Goal: Information Seeking & Learning: Find specific fact

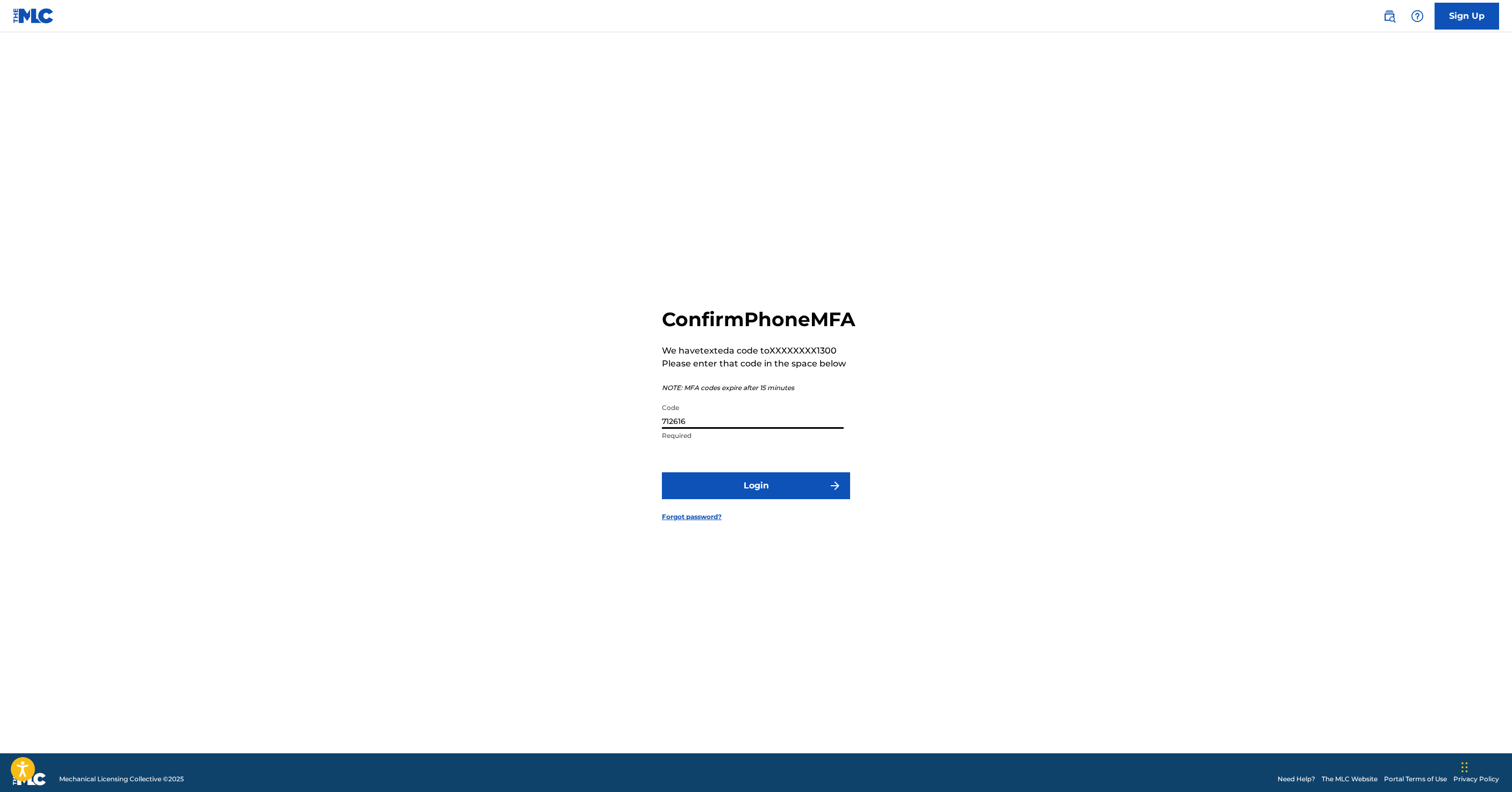
type input "712616"
click at [781, 499] on button "Login" at bounding box center [756, 486] width 188 height 27
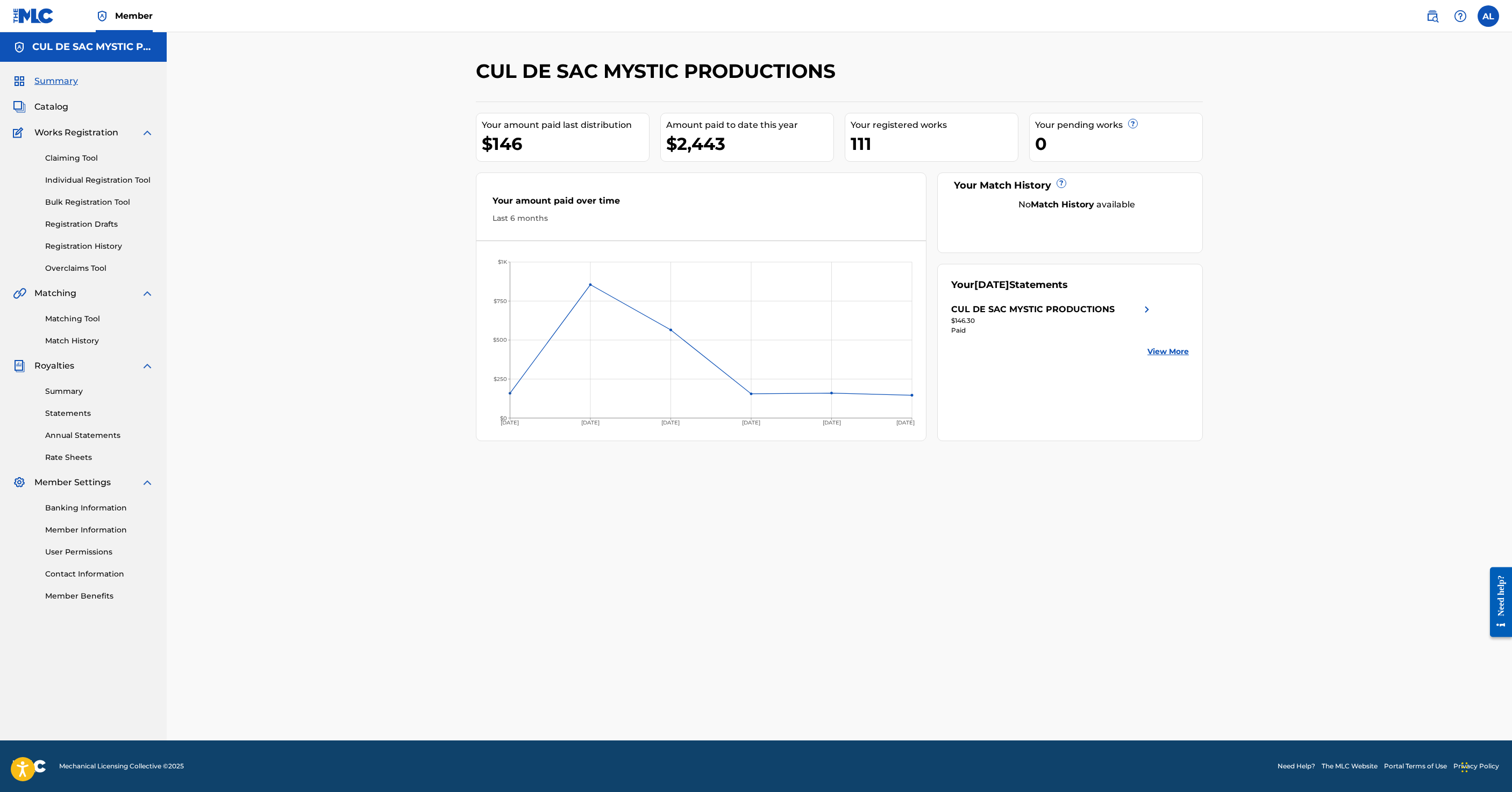
click at [115, 397] on link "Summary" at bounding box center [99, 391] width 109 height 11
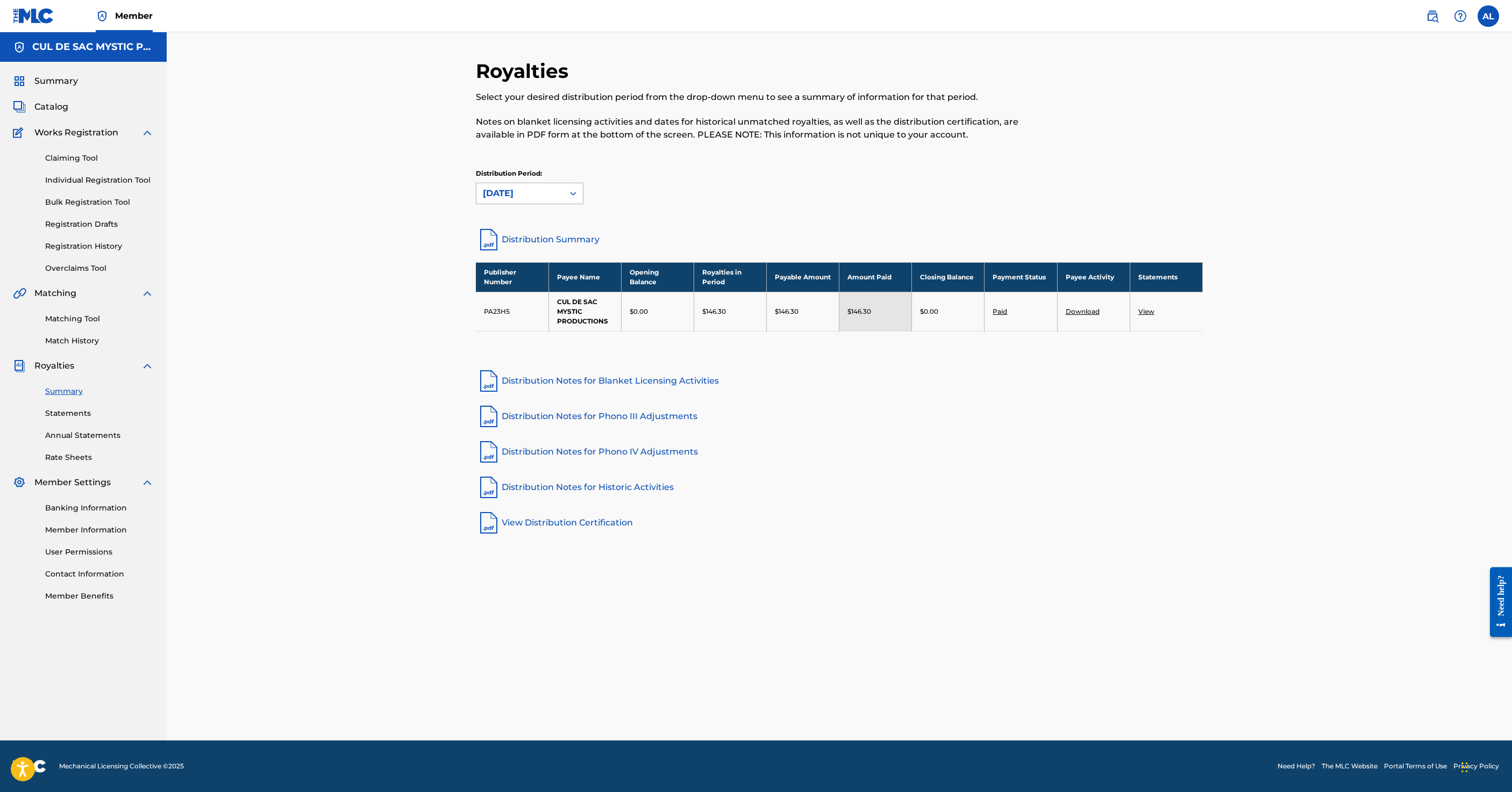
click at [568, 199] on icon at bounding box center [573, 193] width 11 height 11
click at [477, 311] on div "[DATE]" at bounding box center [530, 298] width 107 height 27
click at [568, 199] on icon at bounding box center [573, 193] width 11 height 11
click at [477, 277] on div "[DATE]" at bounding box center [530, 263] width 107 height 27
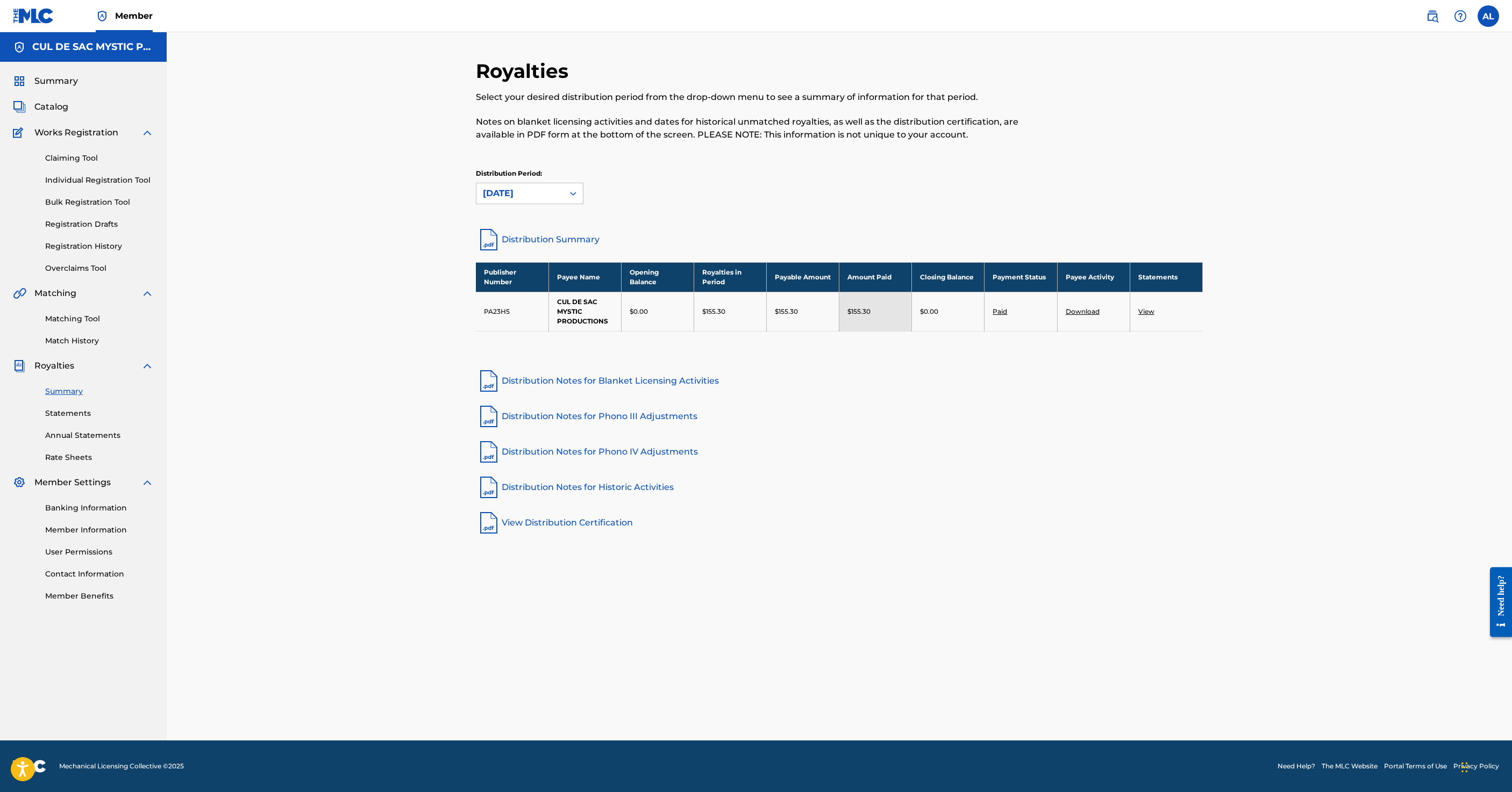
click at [568, 199] on icon at bounding box center [573, 193] width 11 height 11
click at [477, 250] on div "[DATE]" at bounding box center [530, 236] width 107 height 27
click at [568, 199] on icon at bounding box center [573, 193] width 11 height 11
click at [477, 277] on div "[DATE]" at bounding box center [530, 263] width 107 height 27
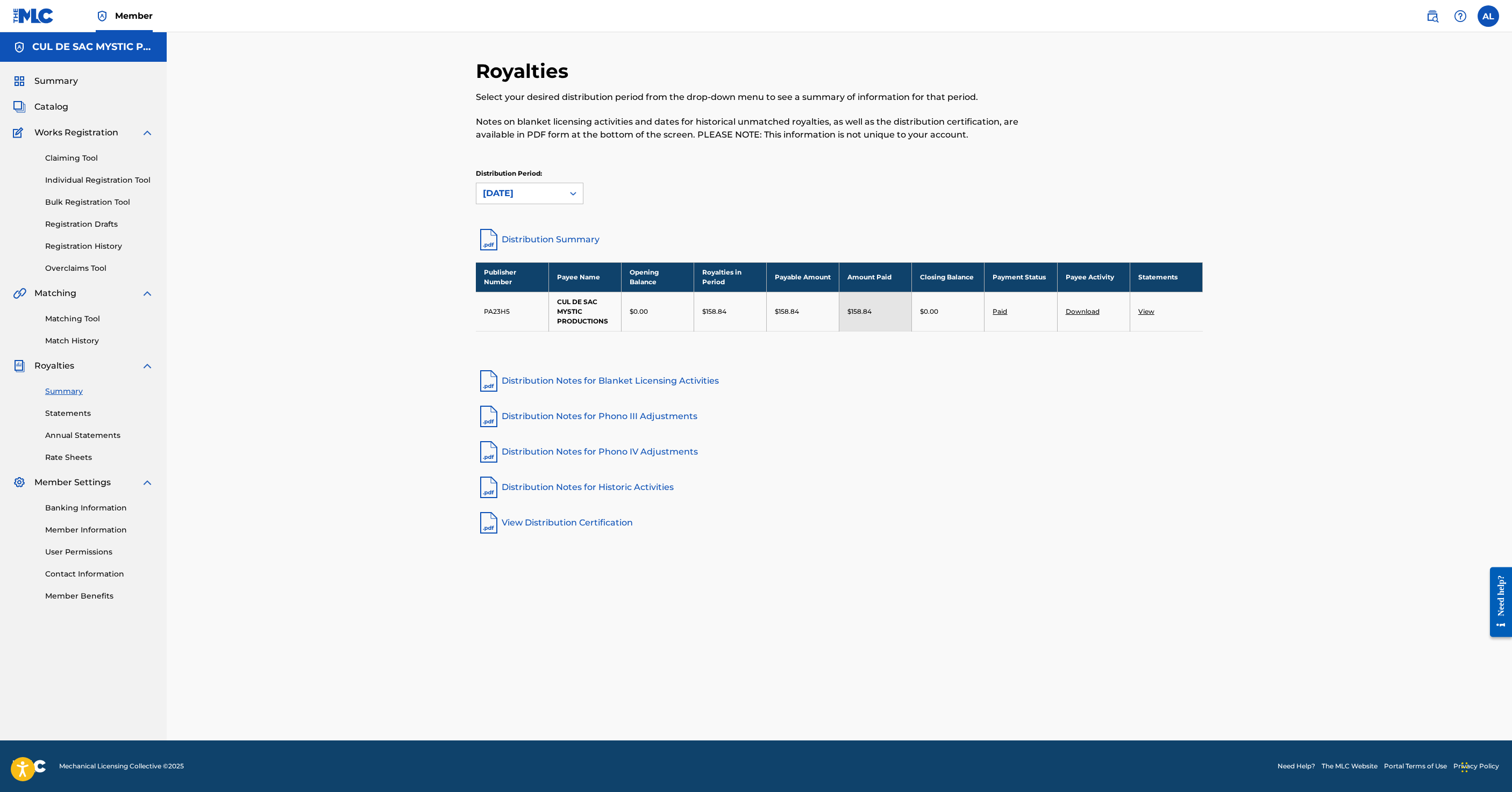
click at [568, 199] on icon at bounding box center [573, 193] width 11 height 11
click at [477, 231] on div "[DATE]" at bounding box center [530, 217] width 107 height 27
click at [476, 430] on link "Distribution Notes for Phono III Adjustments" at bounding box center [839, 416] width 727 height 26
click at [99, 463] on link "Rate Sheets" at bounding box center [99, 457] width 109 height 11
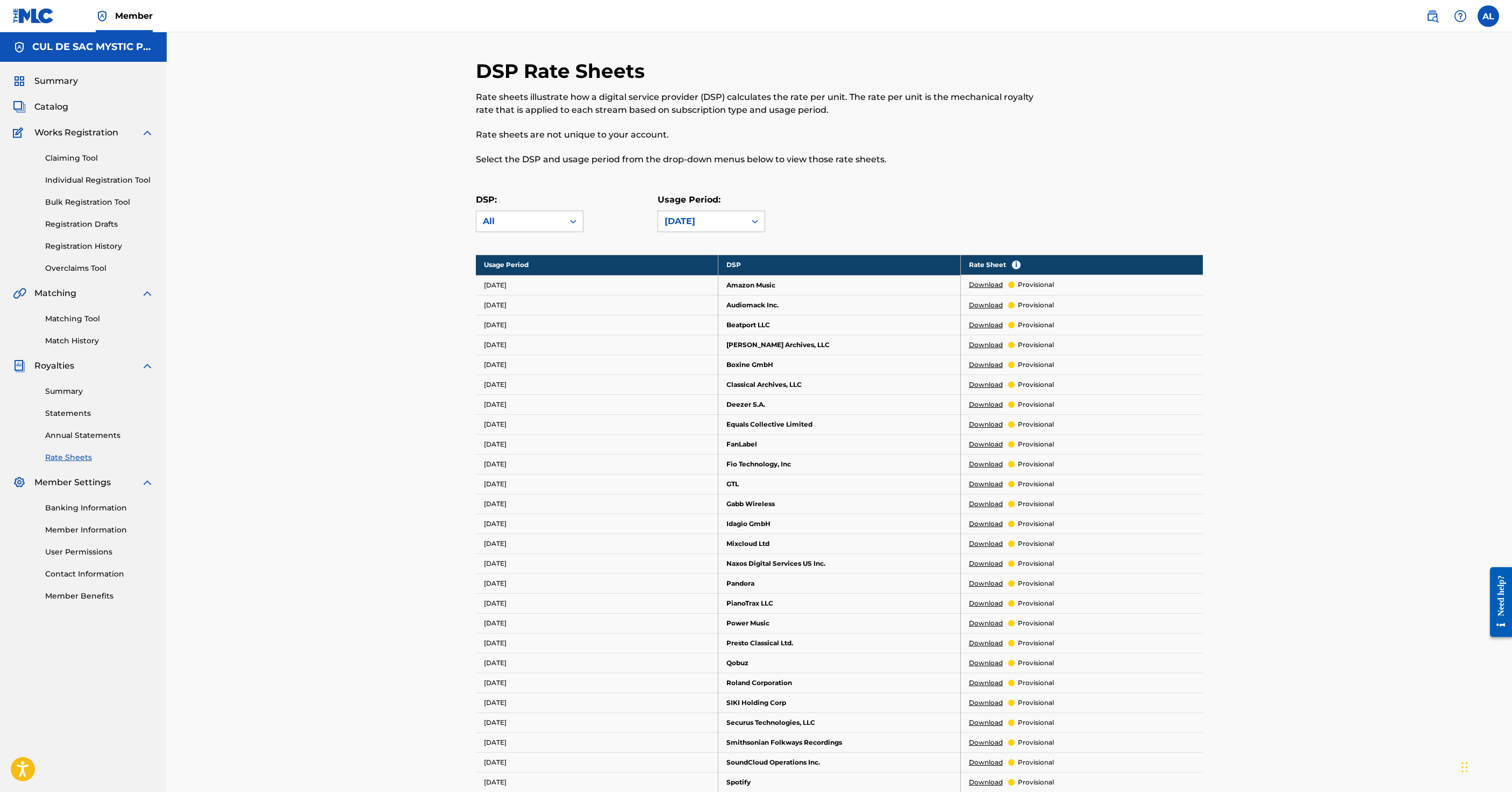
click at [127, 346] on link "Match History" at bounding box center [99, 341] width 109 height 11
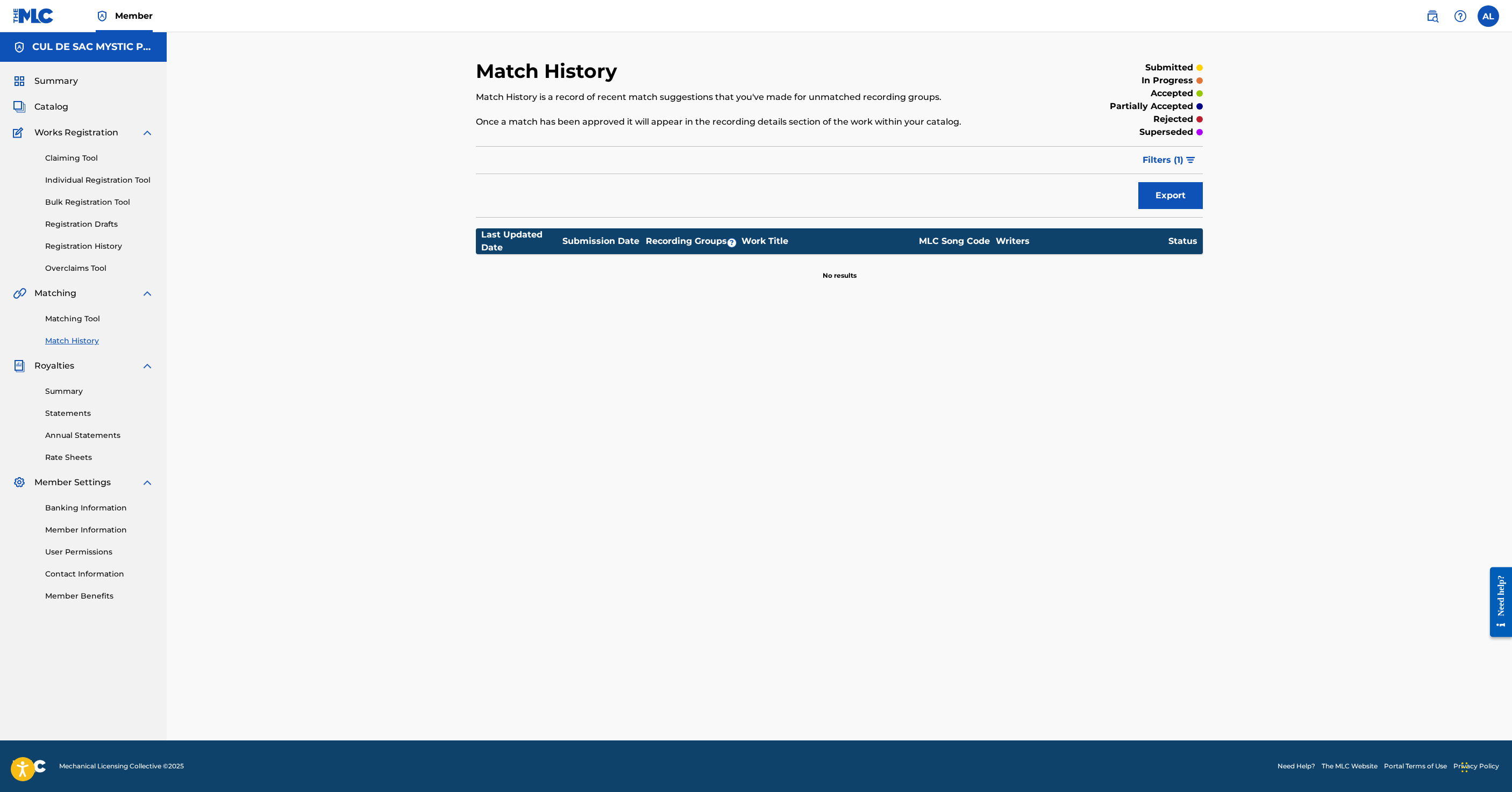
click at [139, 325] on link "Matching Tool" at bounding box center [99, 319] width 109 height 11
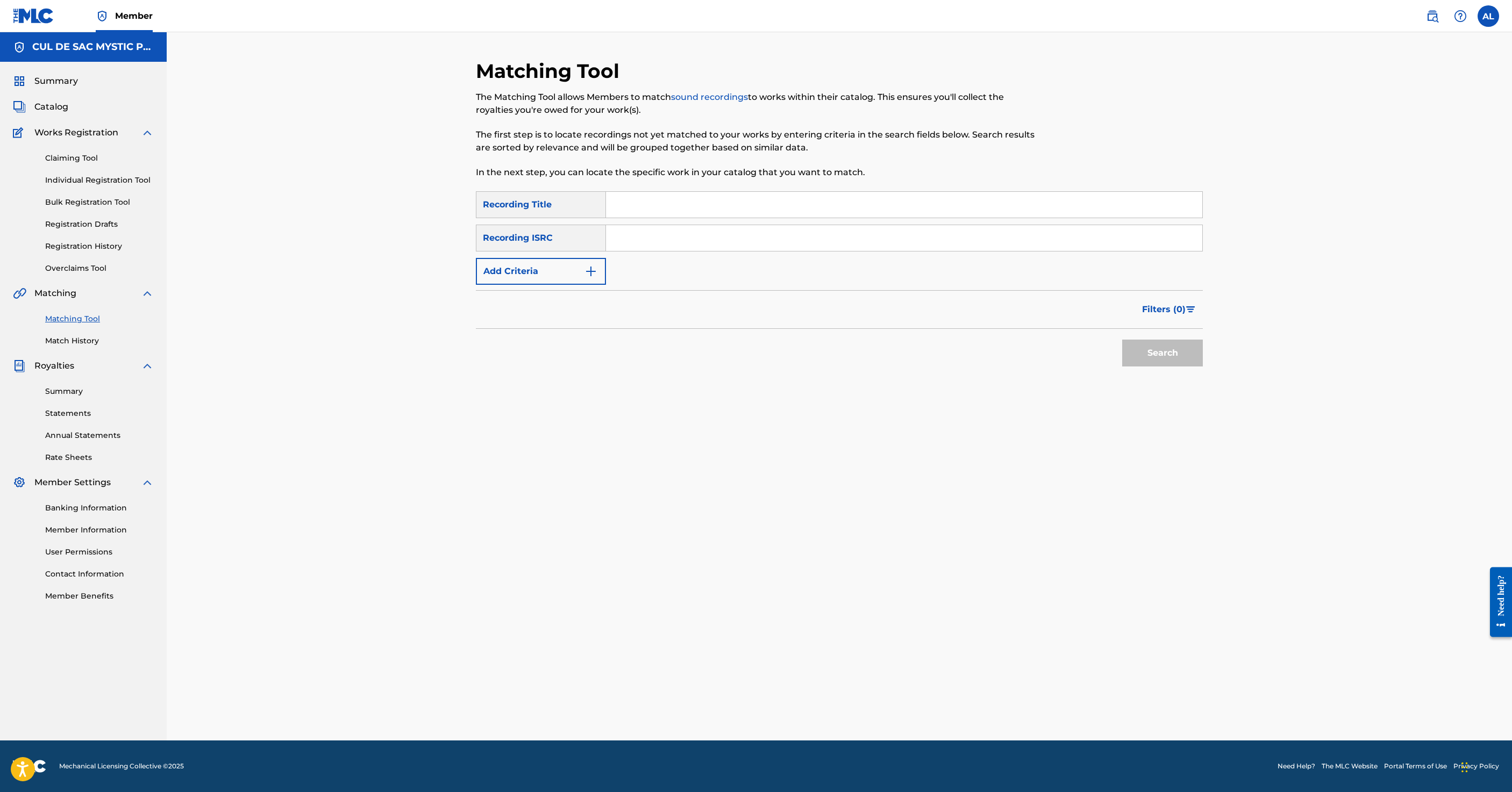
click at [77, 88] on span "Summary" at bounding box center [56, 81] width 44 height 13
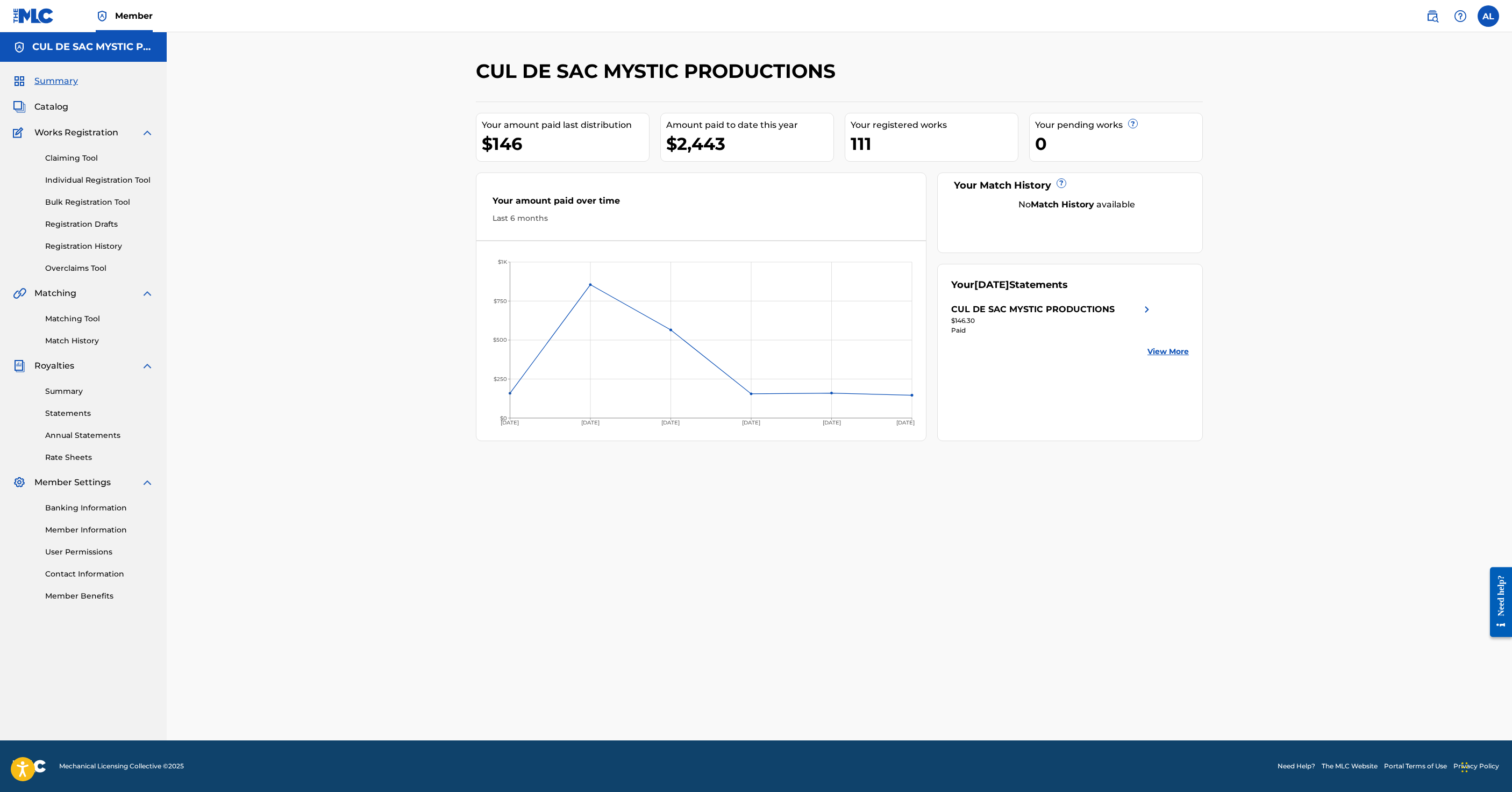
click at [1189, 357] on link "View More" at bounding box center [1168, 351] width 42 height 11
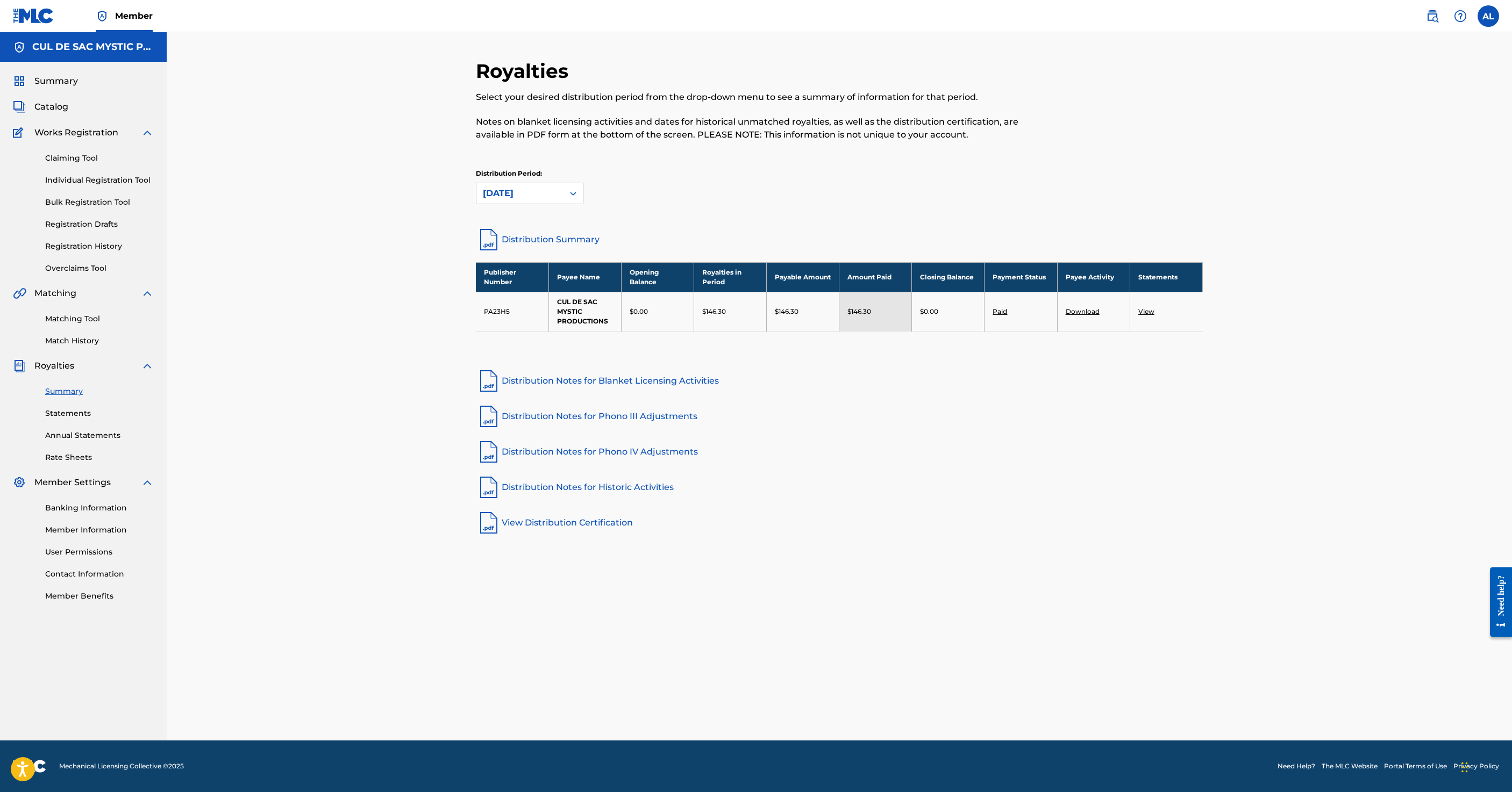
click at [78, 88] on span "Summary" at bounding box center [56, 81] width 44 height 13
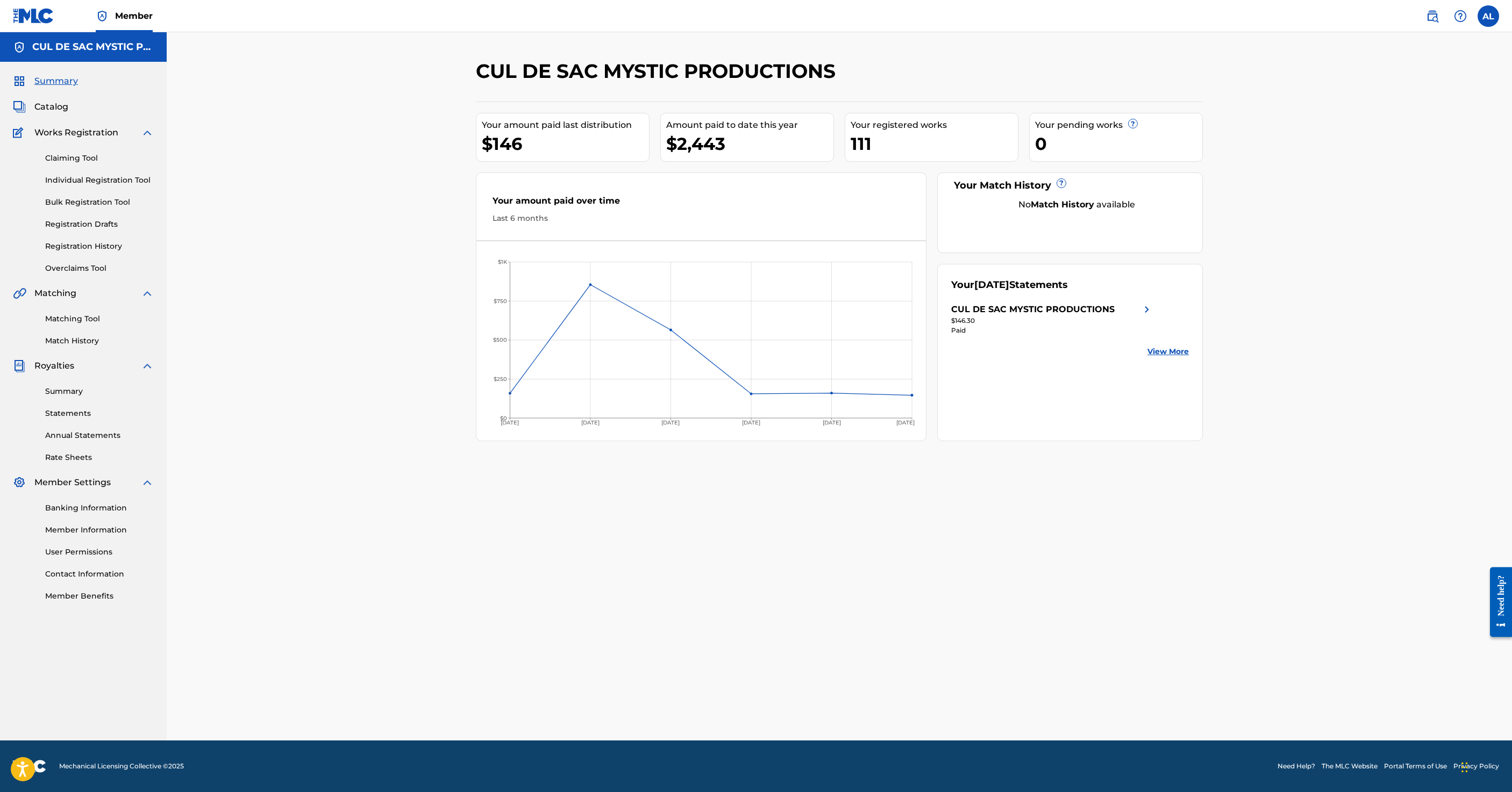
click at [1454, 23] on img at bounding box center [1460, 16] width 13 height 13
click at [1426, 23] on img at bounding box center [1432, 16] width 13 height 13
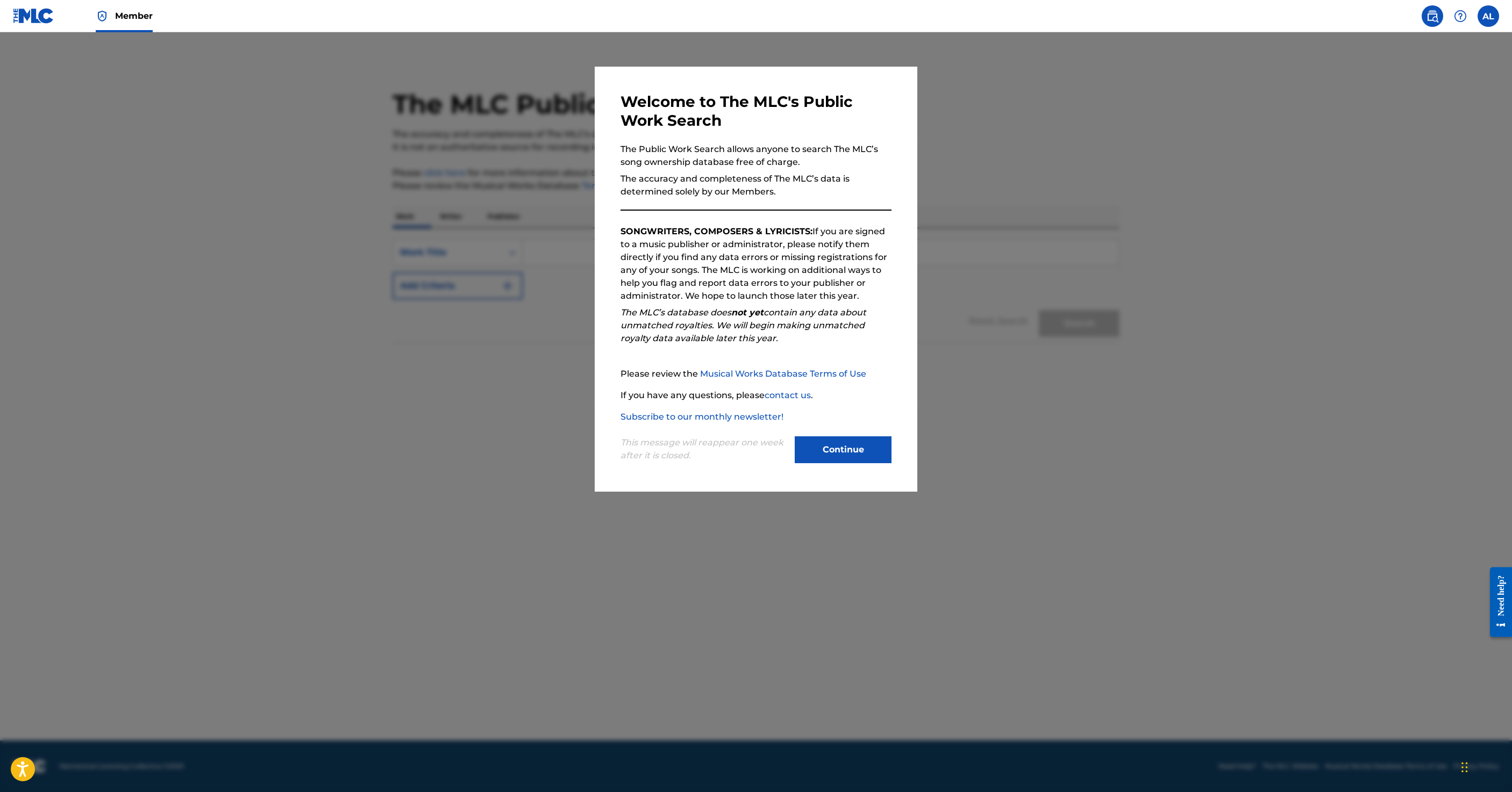
click at [891, 463] on button "Continue" at bounding box center [843, 449] width 97 height 27
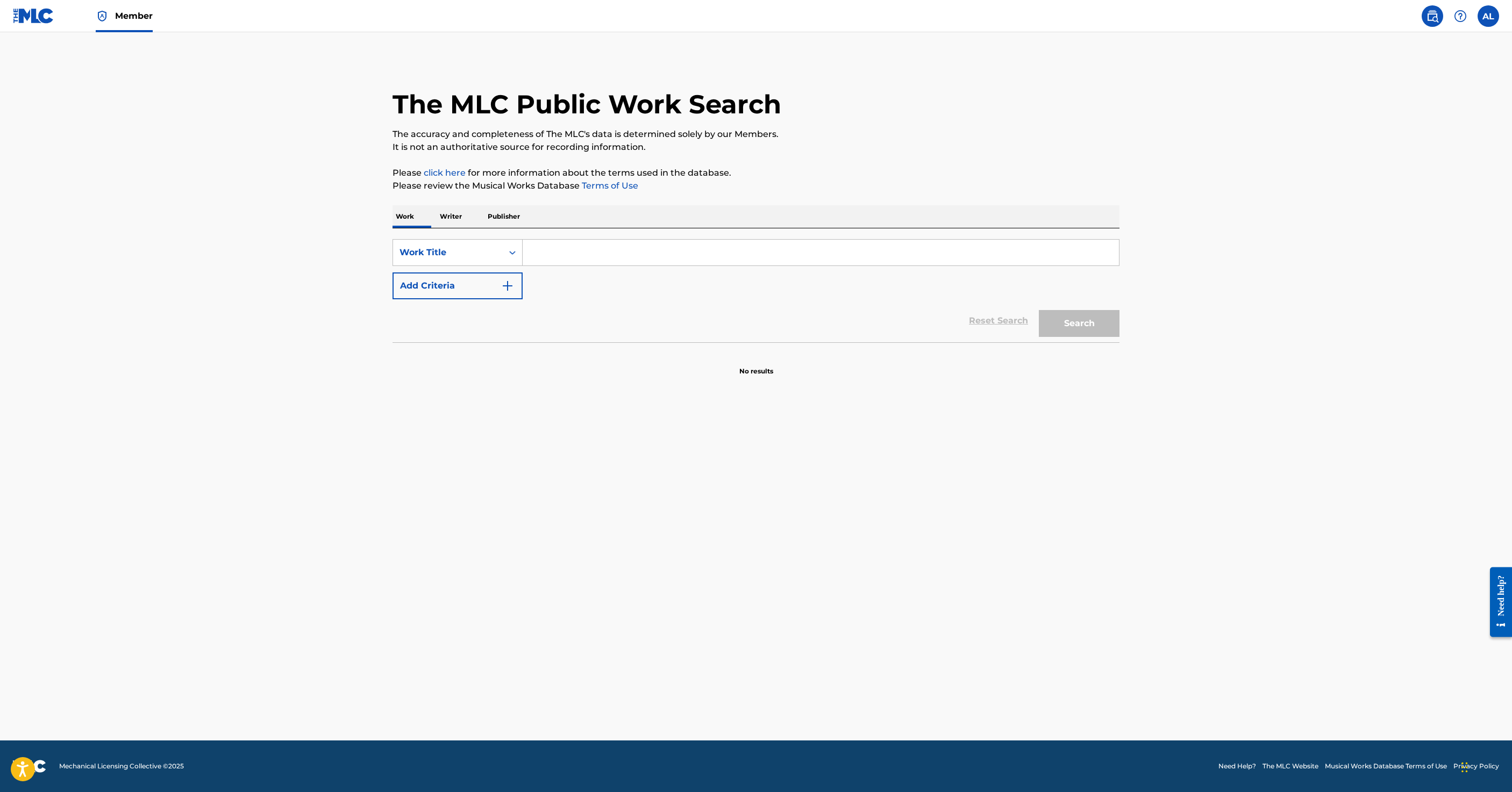
click at [436, 228] on p "Writer" at bounding box center [450, 216] width 28 height 23
click at [522, 265] on input "Search Form" at bounding box center [820, 252] width 596 height 26
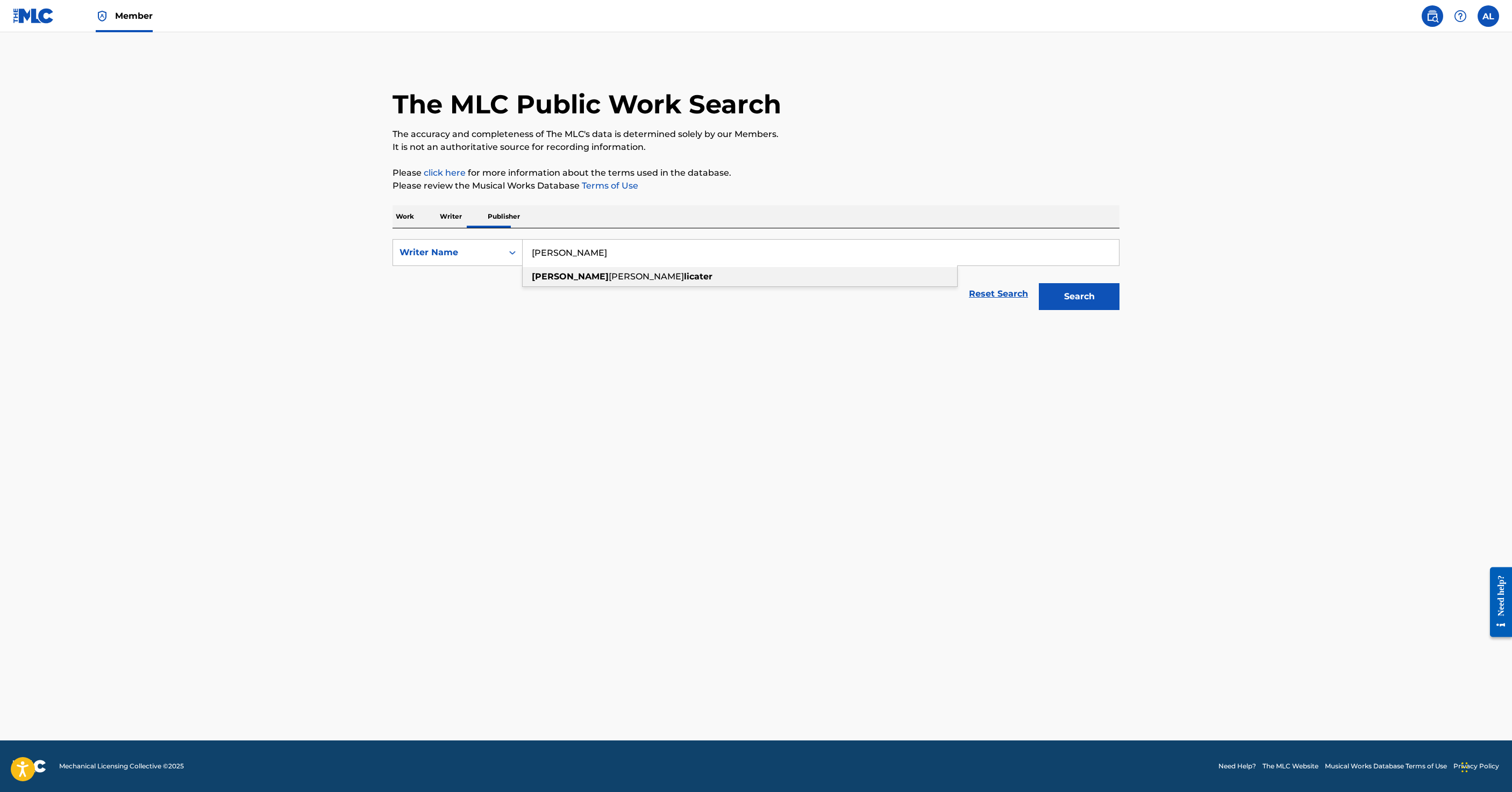
click at [684, 282] on strong "licater" at bounding box center [698, 276] width 28 height 10
click at [1119, 310] on button "Search" at bounding box center [1079, 296] width 81 height 27
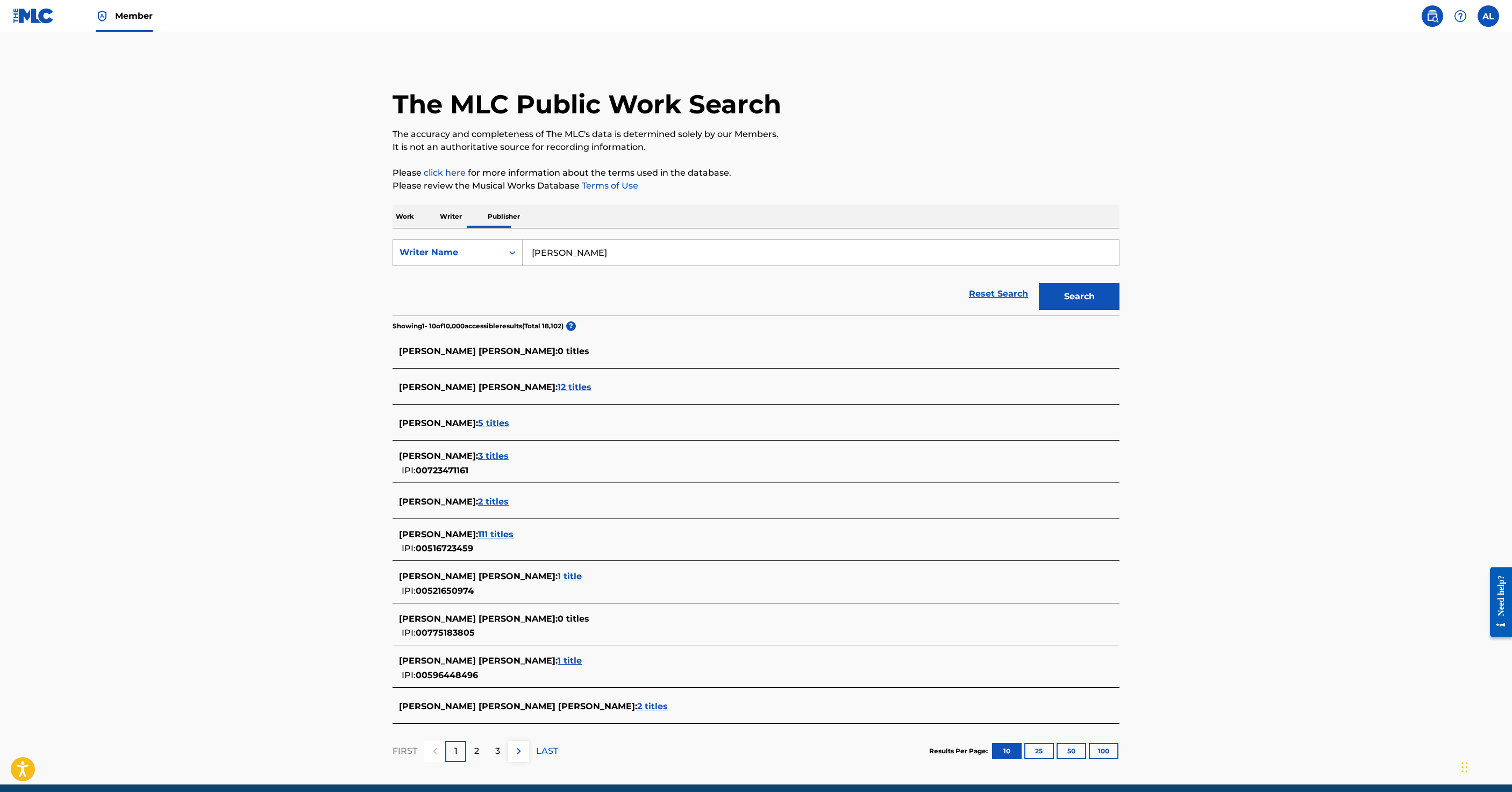
click at [522, 265] on input "[PERSON_NAME]" at bounding box center [820, 252] width 596 height 26
click at [522, 265] on input ""[PERSON_NAME]" at bounding box center [820, 252] width 596 height 26
type input ""[PERSON_NAME]""
click at [1119, 310] on button "Search" at bounding box center [1079, 296] width 81 height 27
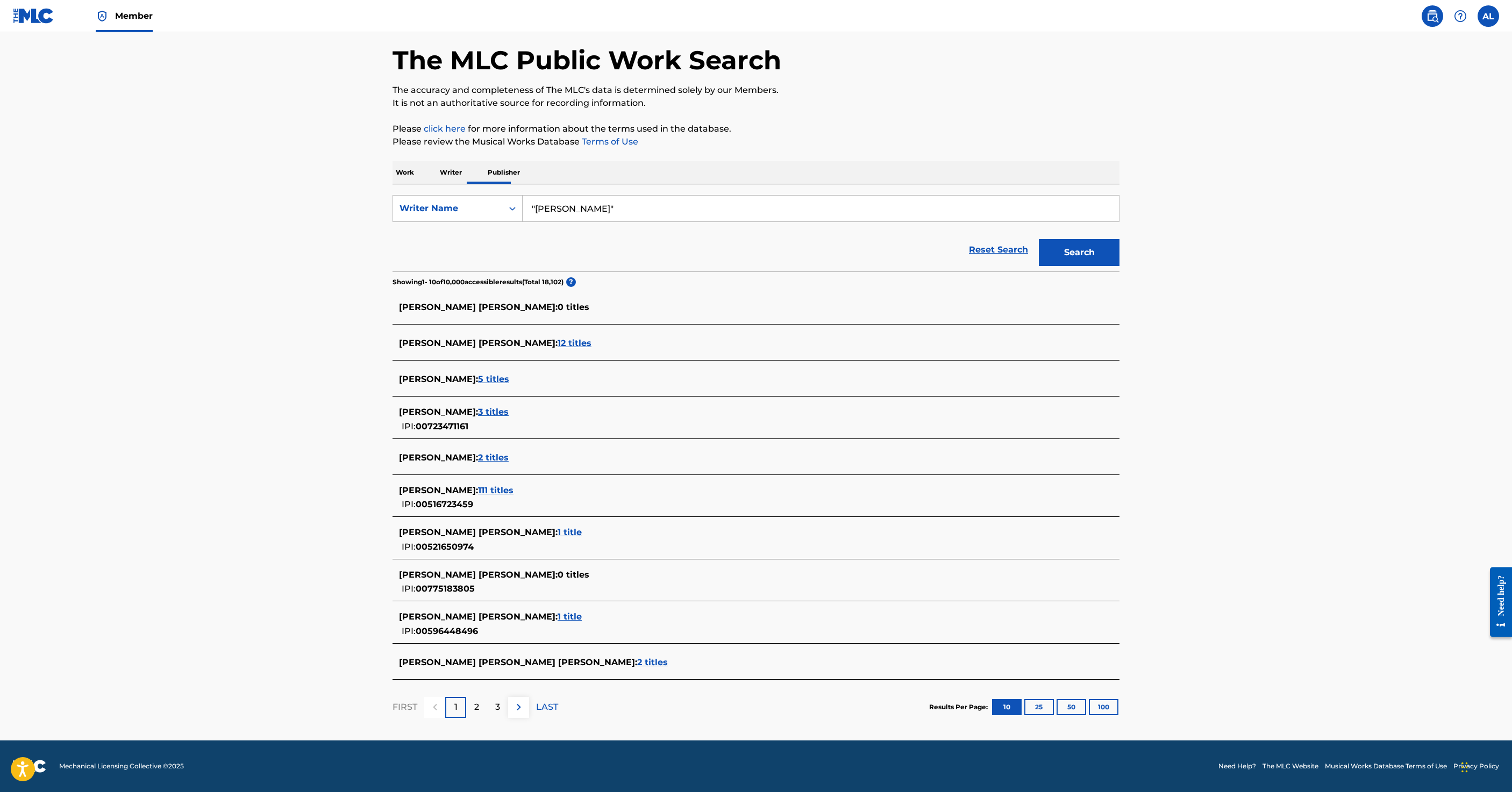
scroll to position [479, 0]
click at [478, 485] on span "111 titles" at bounding box center [495, 490] width 36 height 10
